Goal: Find specific page/section: Find specific page/section

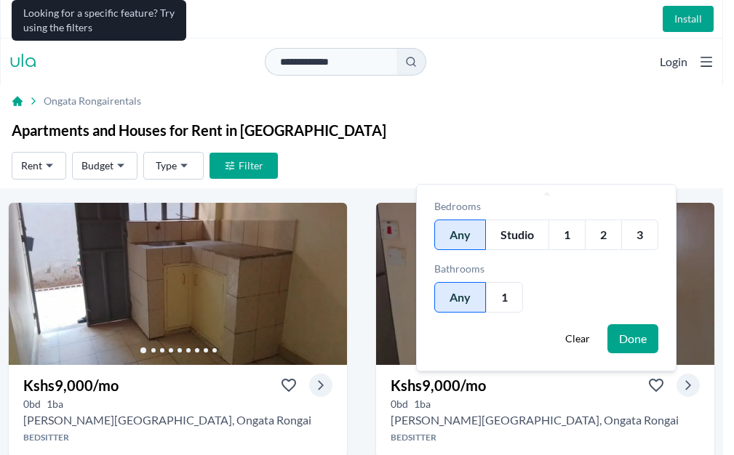
click at [641, 234] on div "3" at bounding box center [639, 235] width 37 height 31
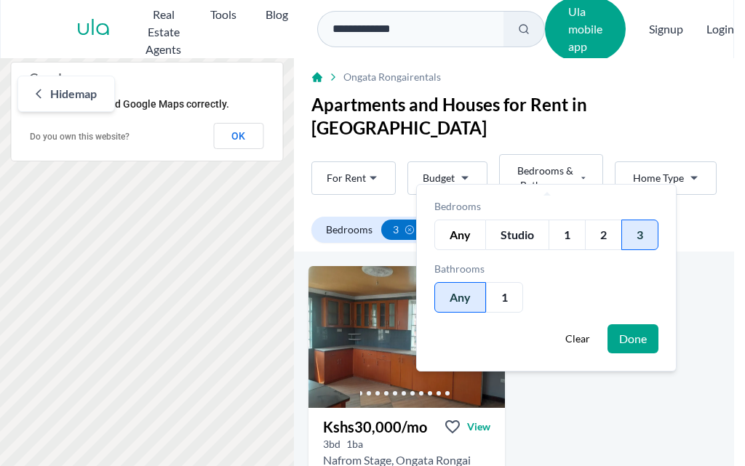
click at [632, 334] on button "Done" at bounding box center [632, 338] width 51 height 29
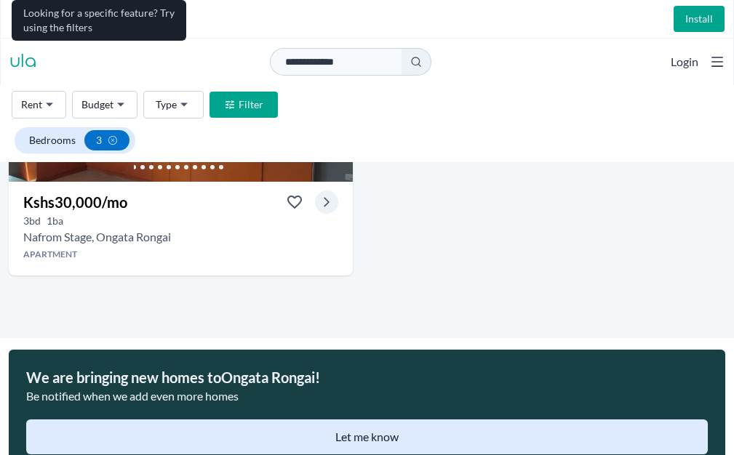
scroll to position [441, 0]
